Goal: Navigation & Orientation: Find specific page/section

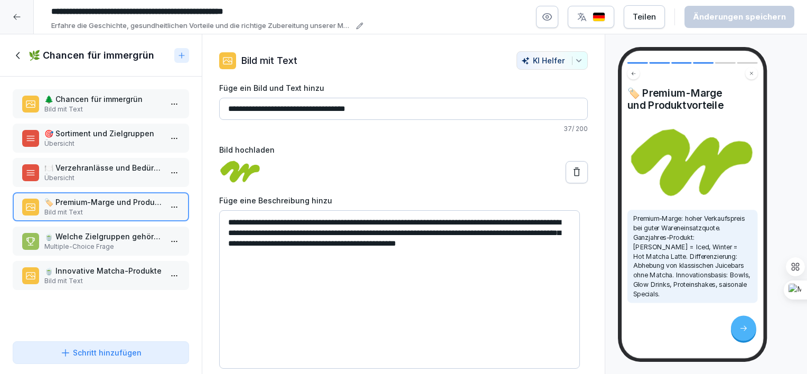
click at [118, 234] on p "🍵 Welche Zielgruppen gehören zu den Hauptkunden für Matcha-Produkte?" at bounding box center [102, 236] width 117 height 11
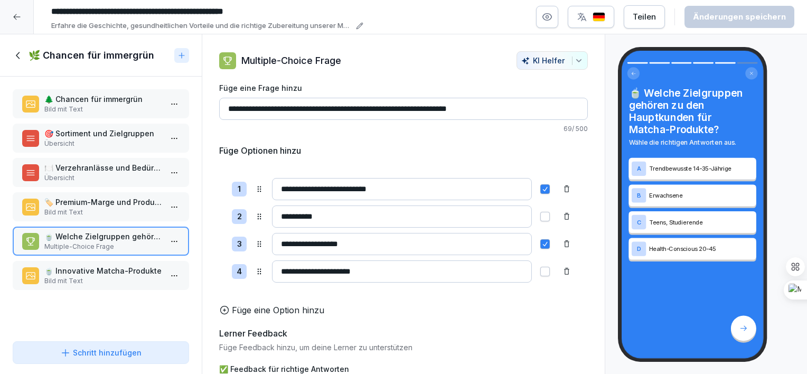
click at [110, 267] on p "🍵 Innovative Matcha-Produkte" at bounding box center [102, 270] width 117 height 11
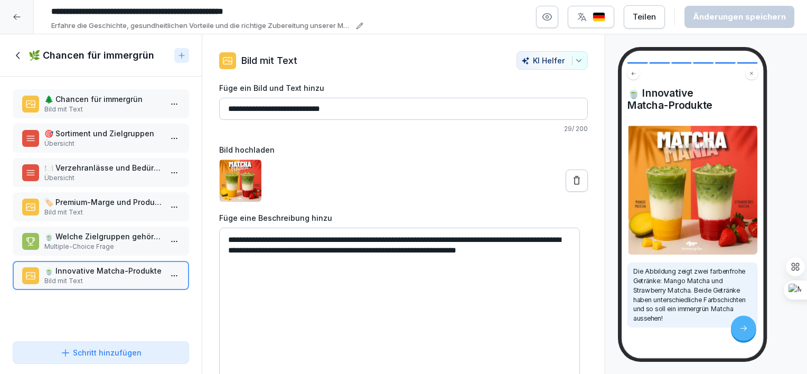
click at [17, 58] on icon at bounding box center [19, 56] width 12 height 12
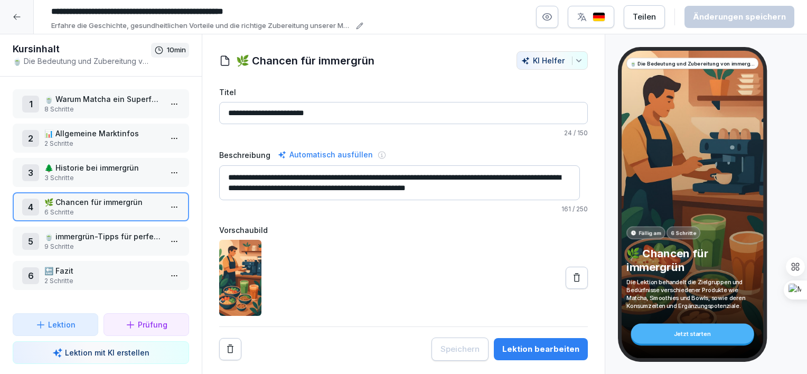
click at [17, 20] on icon at bounding box center [17, 17] width 8 height 8
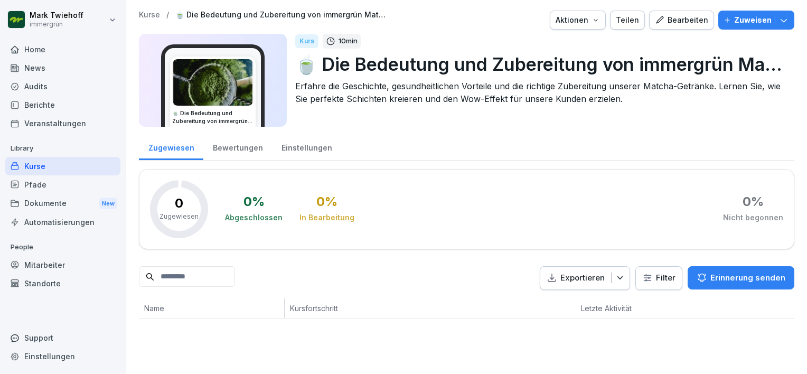
click at [30, 45] on div "Home" at bounding box center [62, 49] width 115 height 18
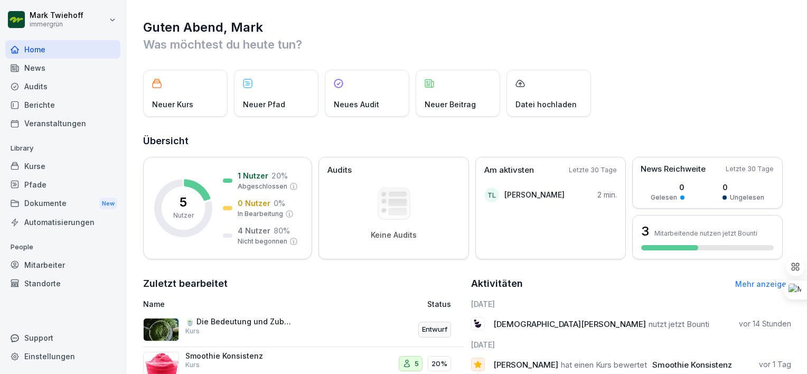
click at [42, 164] on div "Kurse" at bounding box center [62, 166] width 115 height 18
